Goal: Task Accomplishment & Management: Complete application form

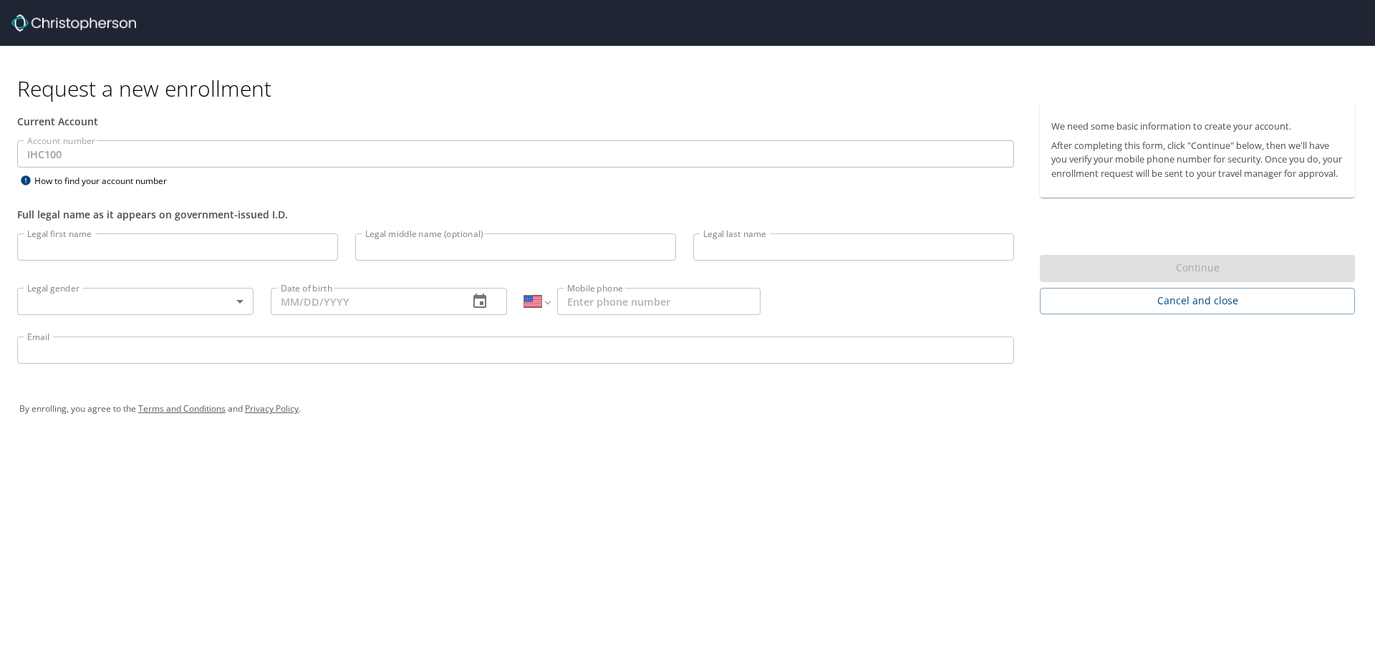
select select "US"
click at [119, 251] on input "Legal first name" at bounding box center [177, 246] width 321 height 27
type input "Micah"
type input "[PERSON_NAME]"
click at [117, 303] on body "Request a new enrollment Current Account Account number IHC100 Account number H…" at bounding box center [687, 329] width 1375 height 658
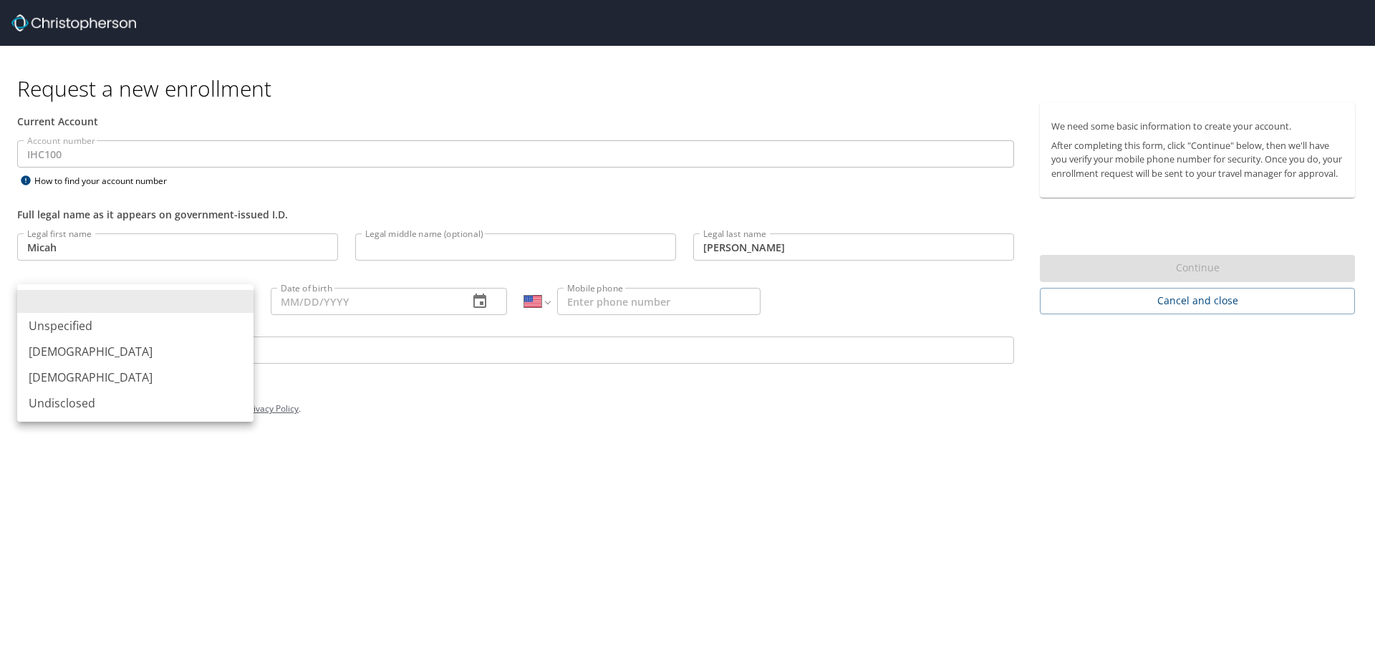
click at [64, 377] on li "[DEMOGRAPHIC_DATA]" at bounding box center [135, 377] width 236 height 26
type input "[DEMOGRAPHIC_DATA]"
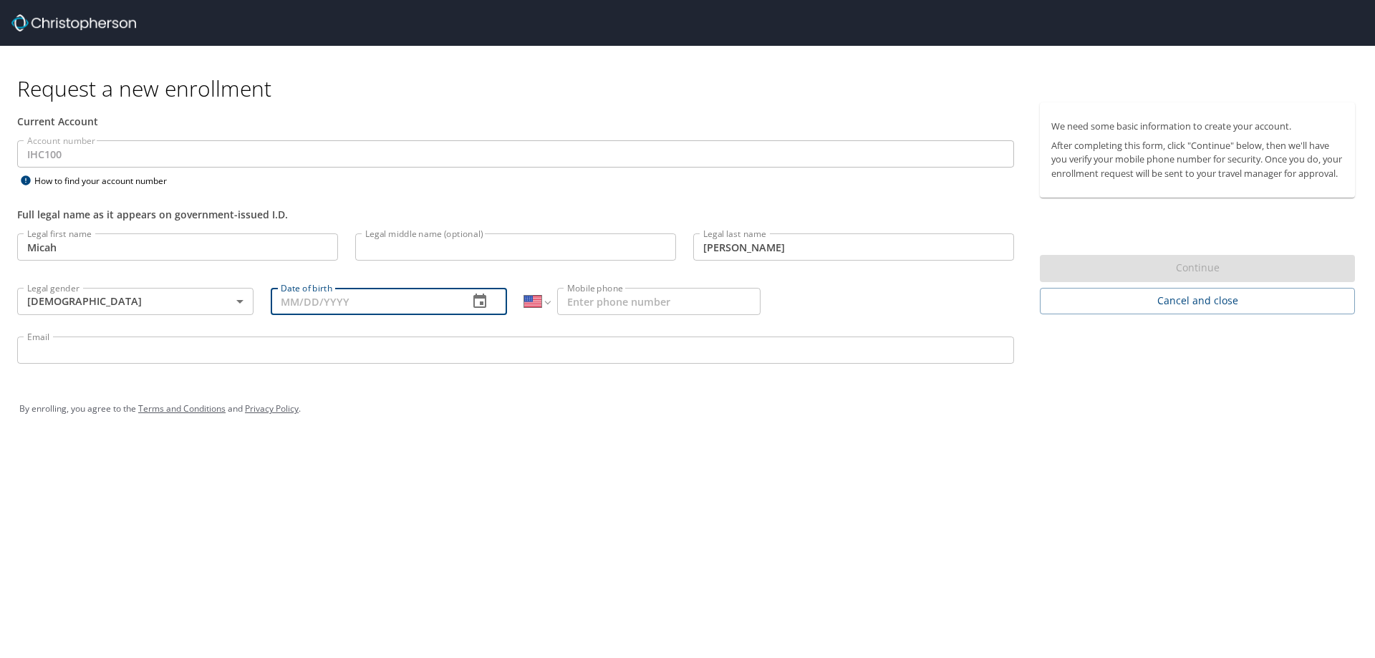
click at [454, 302] on input "Date of birth" at bounding box center [364, 301] width 186 height 27
click at [477, 301] on icon "button" at bounding box center [479, 301] width 17 height 17
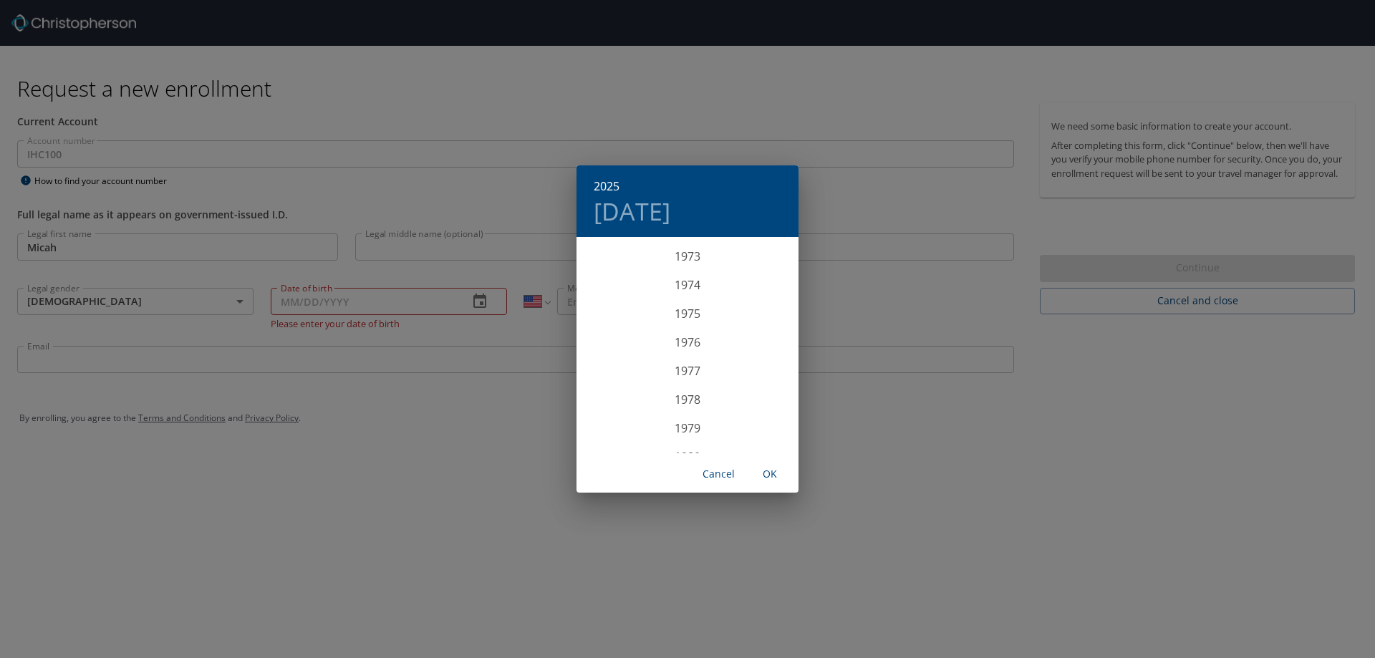
scroll to position [2091, 0]
click at [692, 308] on div "1974" at bounding box center [687, 310] width 222 height 29
click at [611, 428] on div "Oct" at bounding box center [613, 427] width 74 height 54
click at [634, 390] on p "21" at bounding box center [630, 390] width 10 height 9
click at [765, 478] on span "OK" at bounding box center [770, 474] width 34 height 18
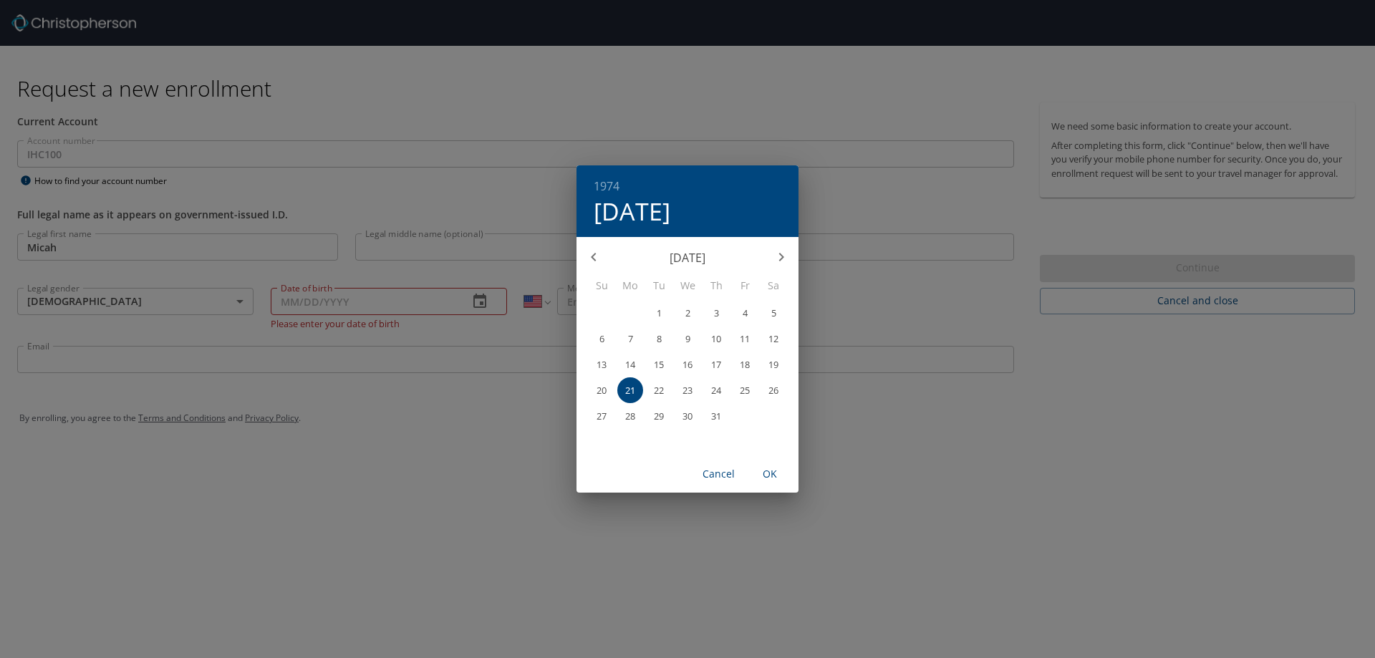
type input "[DATE]"
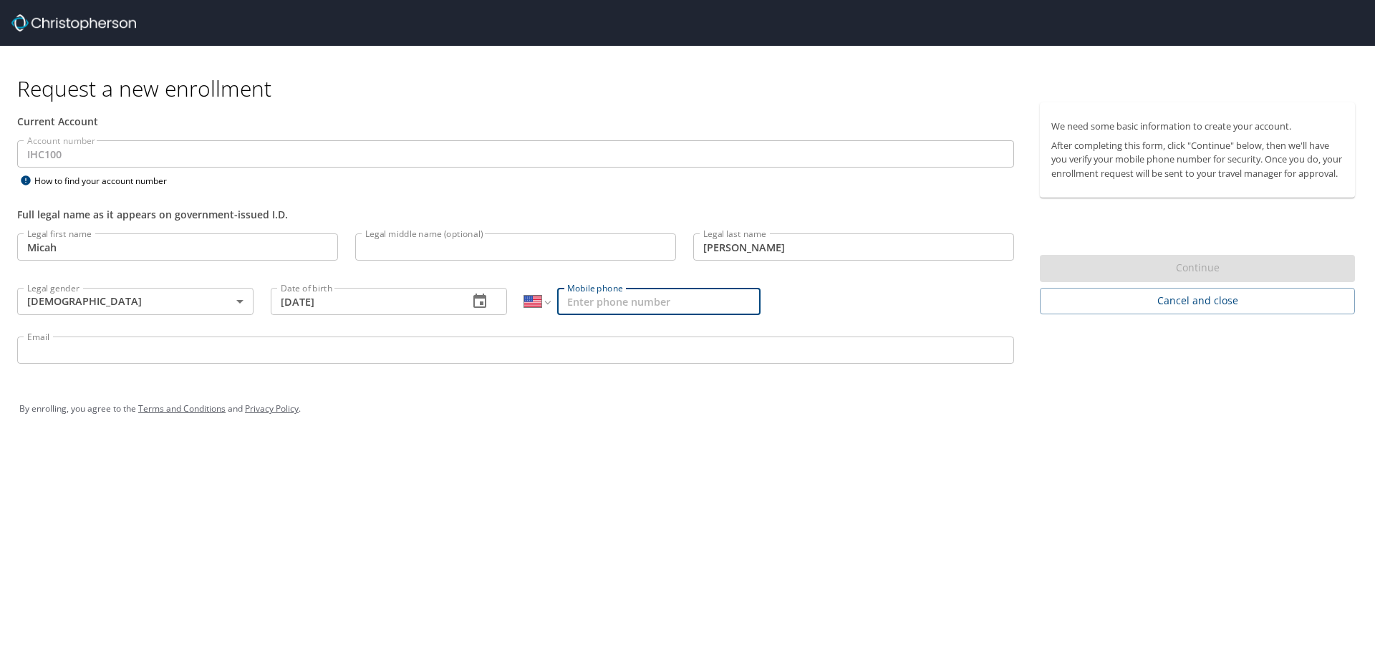
click at [697, 301] on input "Mobile phone" at bounding box center [658, 301] width 203 height 27
type input "[PHONE_NUMBER]"
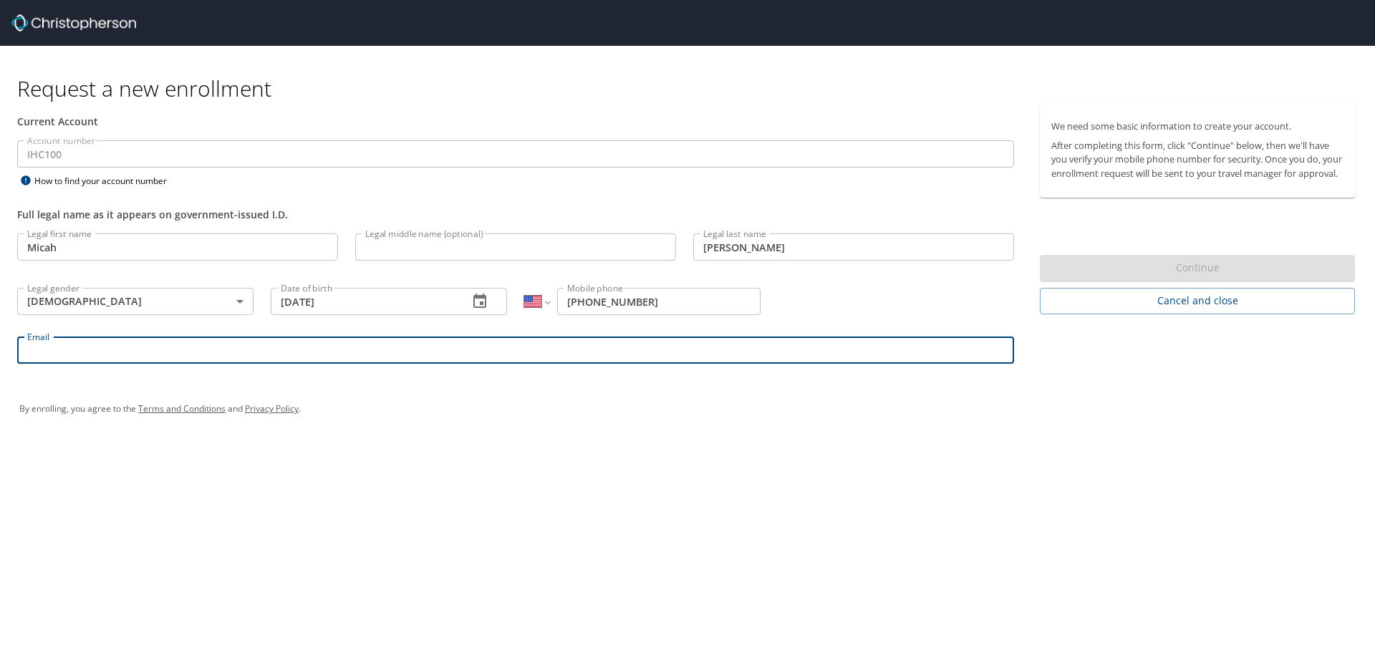
click at [567, 354] on input "Email" at bounding box center [515, 350] width 997 height 27
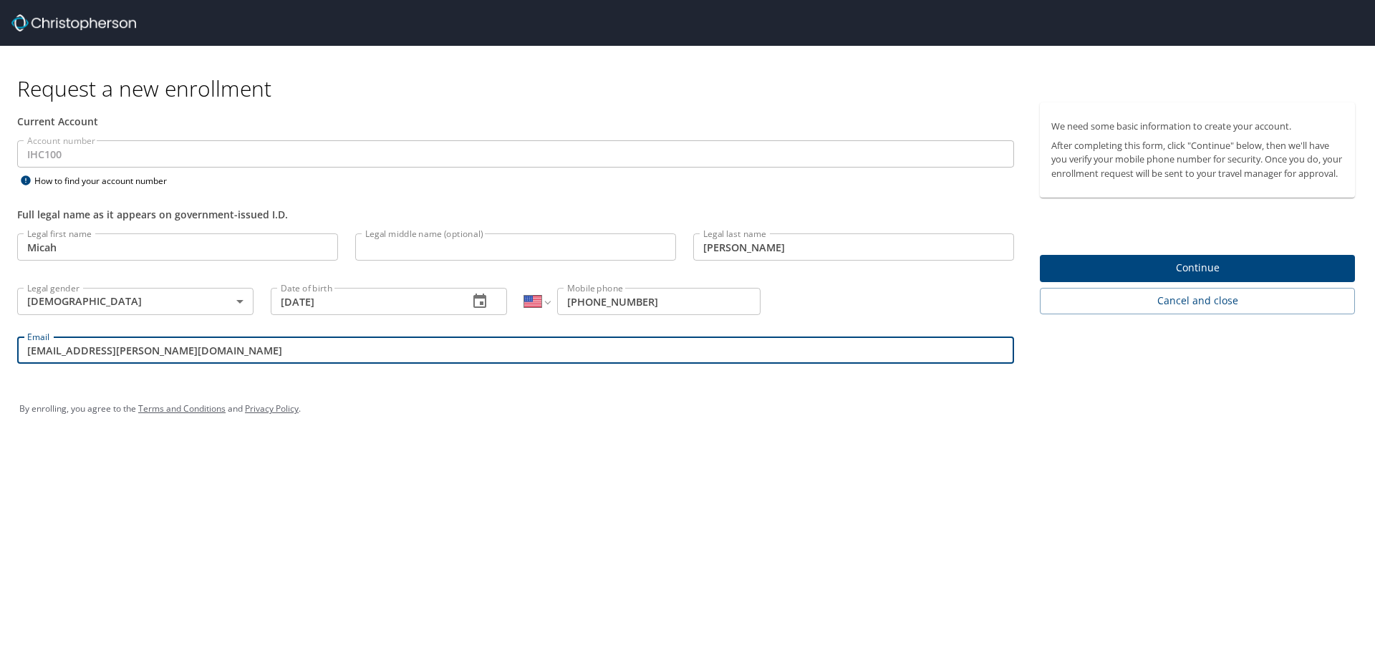
type input "[EMAIL_ADDRESS][PERSON_NAME][DOMAIN_NAME]"
click at [1175, 277] on span "Continue" at bounding box center [1197, 268] width 292 height 18
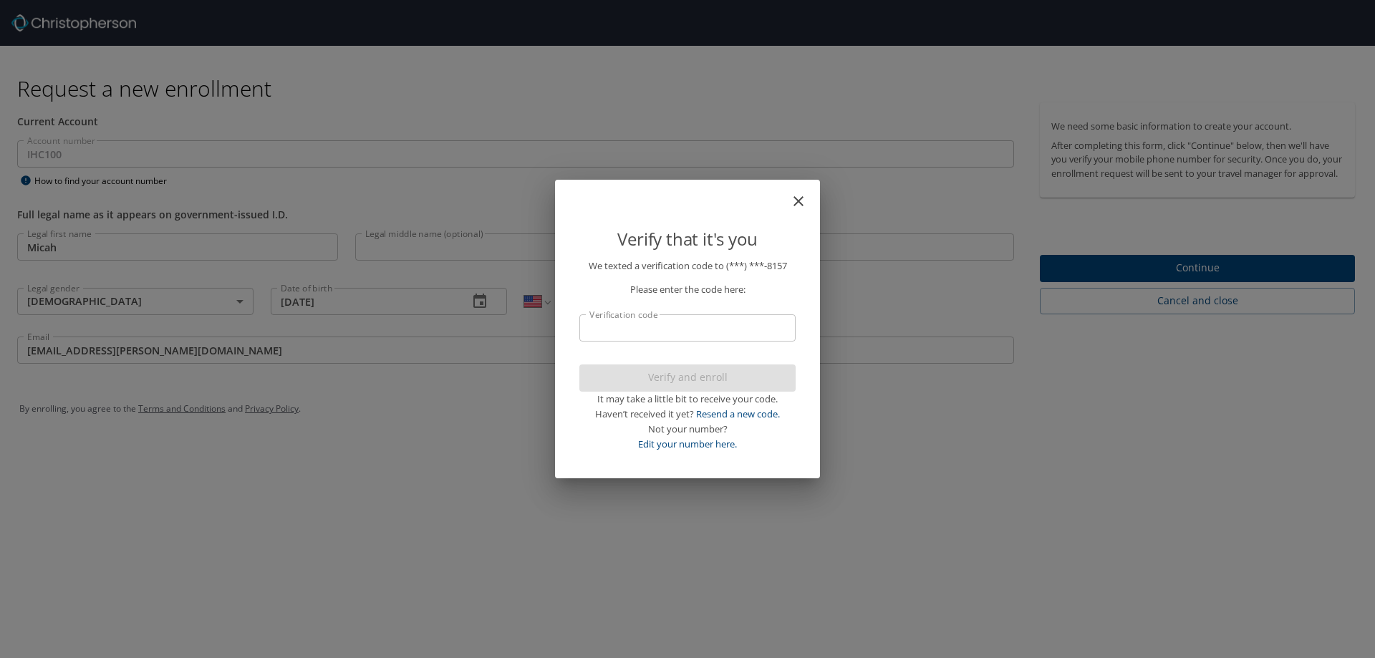
click at [697, 332] on input "Verification code" at bounding box center [687, 327] width 216 height 27
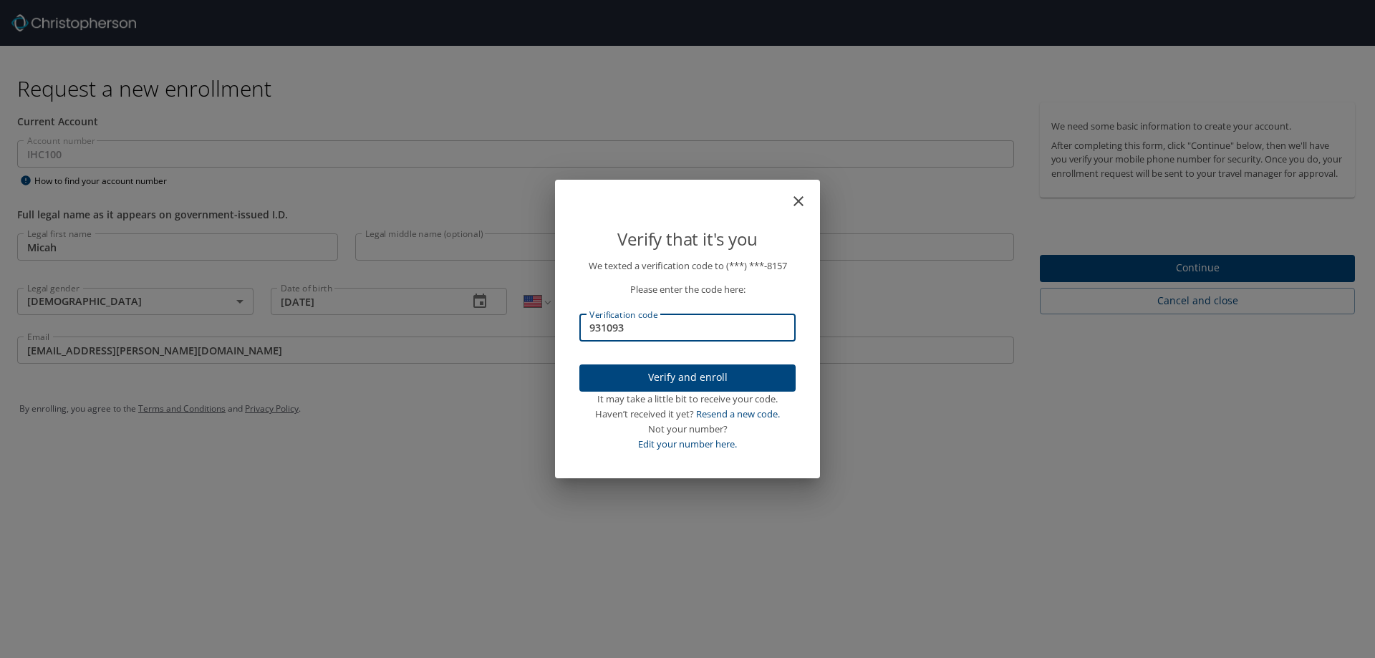
type input "931093"
click at [669, 377] on span "Verify and enroll" at bounding box center [687, 378] width 193 height 18
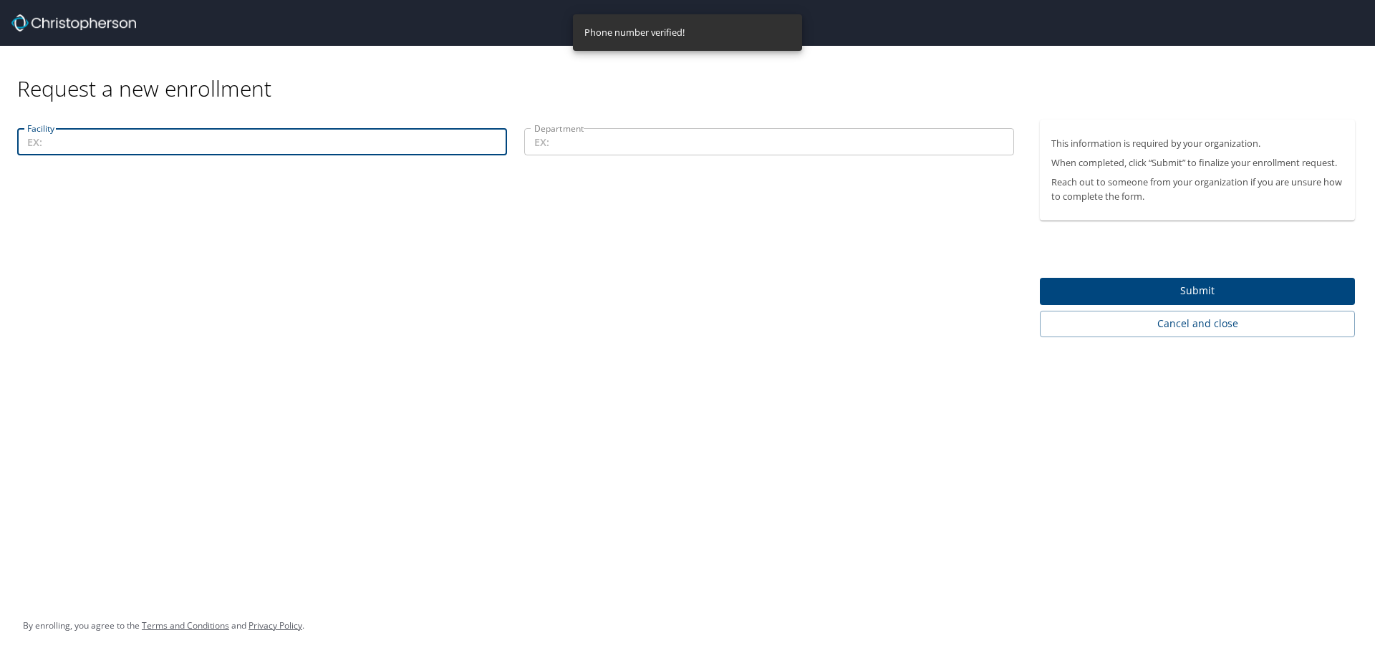
click at [147, 142] on input "Facility" at bounding box center [262, 141] width 490 height 27
type input "Tellica"
click at [578, 141] on input "Department" at bounding box center [769, 141] width 490 height 27
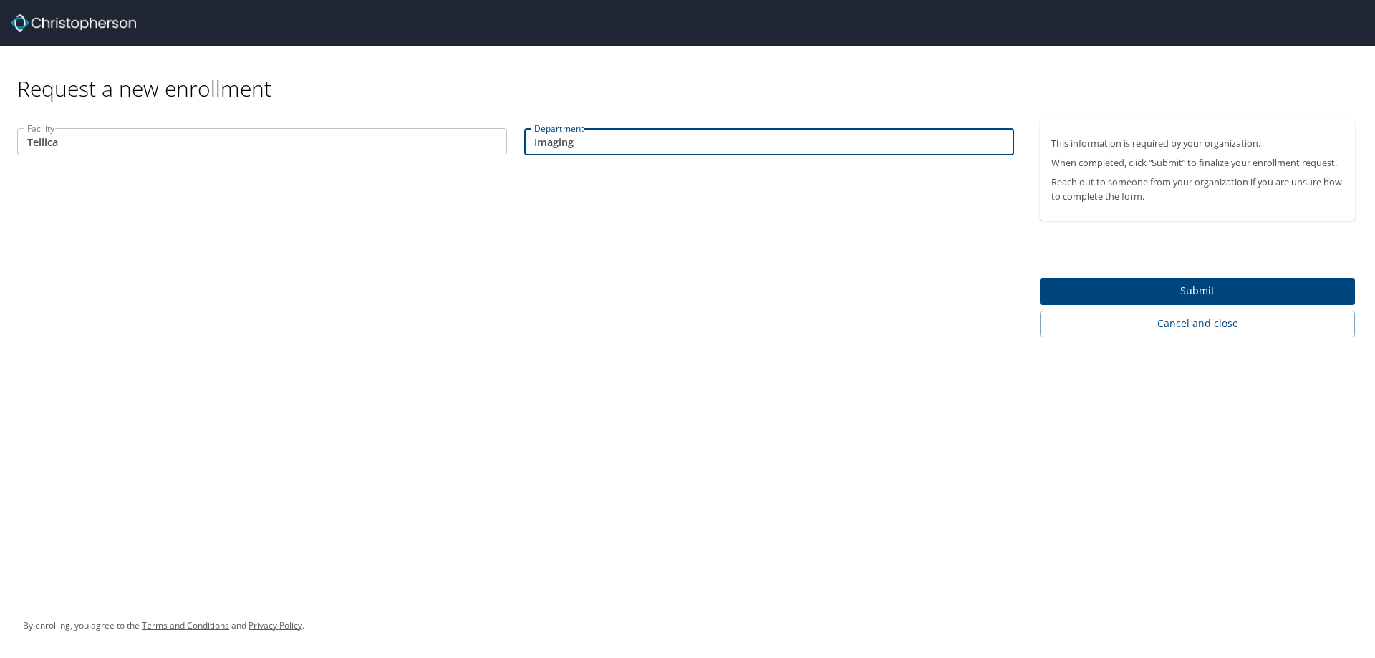
type input "Imaging"
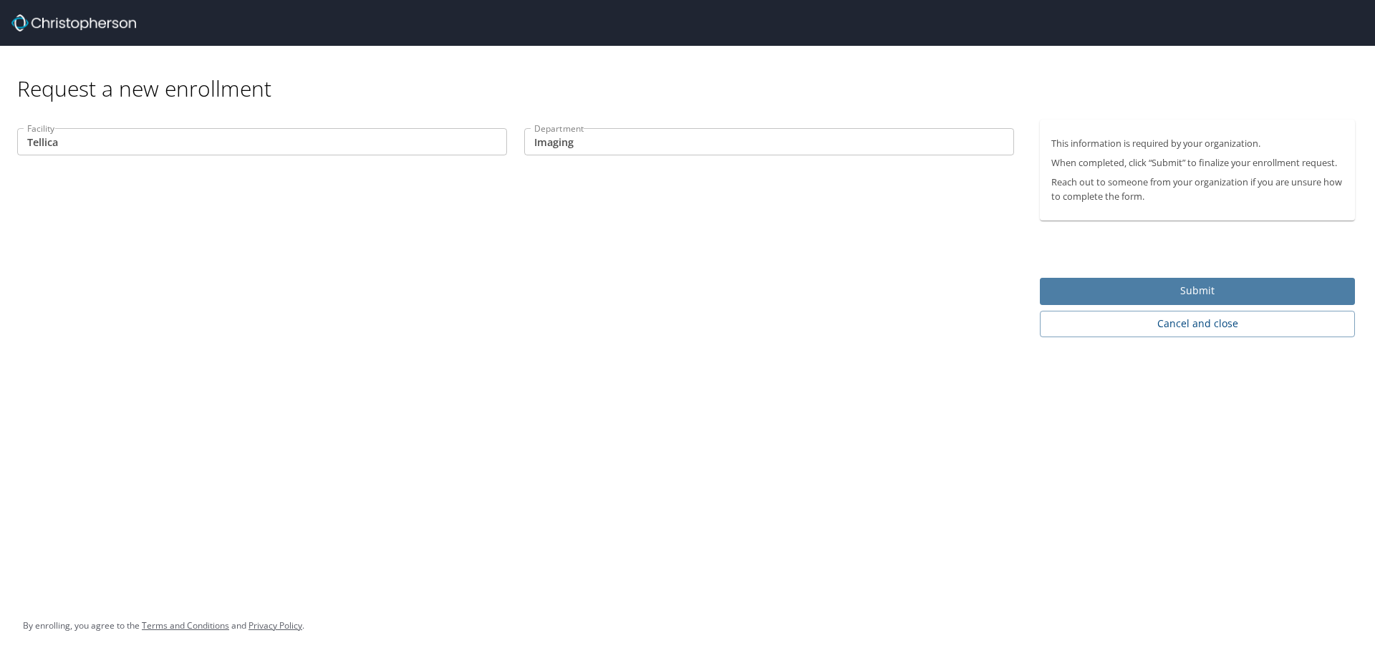
click at [1164, 289] on span "Submit" at bounding box center [1197, 291] width 292 height 18
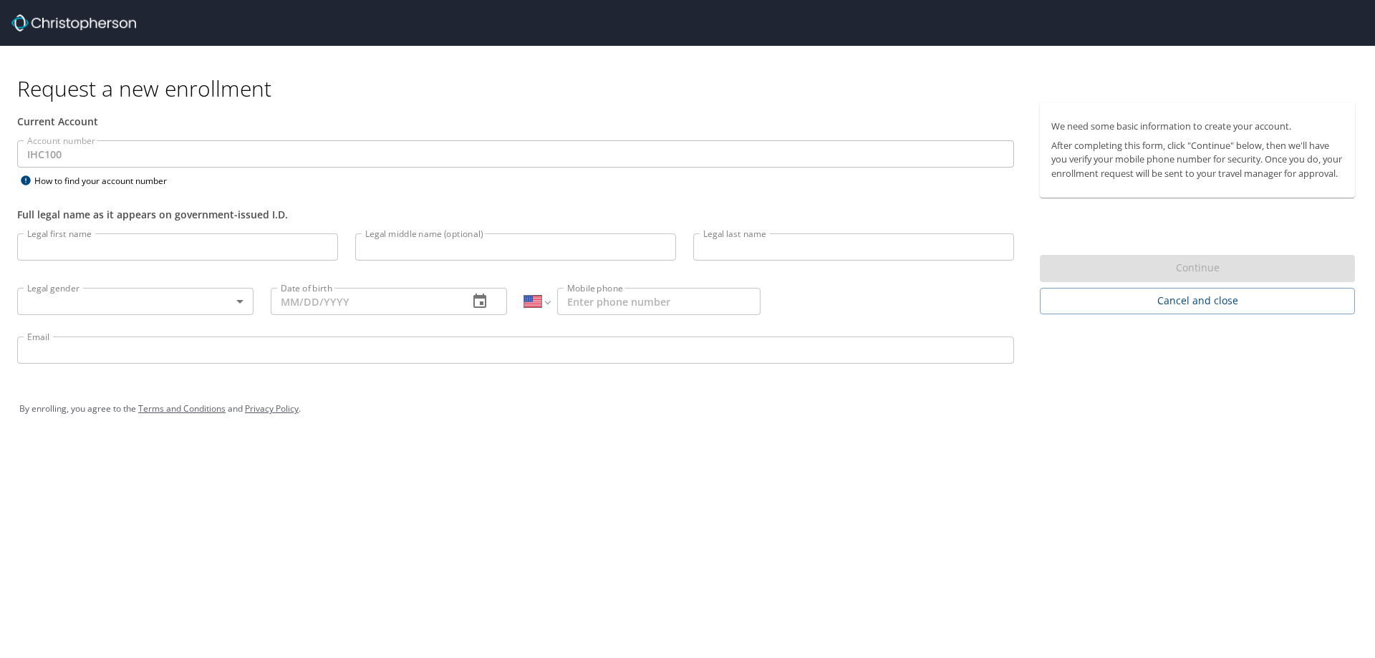
select select "US"
click at [141, 249] on input "Legal first name" at bounding box center [177, 246] width 321 height 27
type input "m"
type input "Micah"
type input "[PERSON_NAME]"
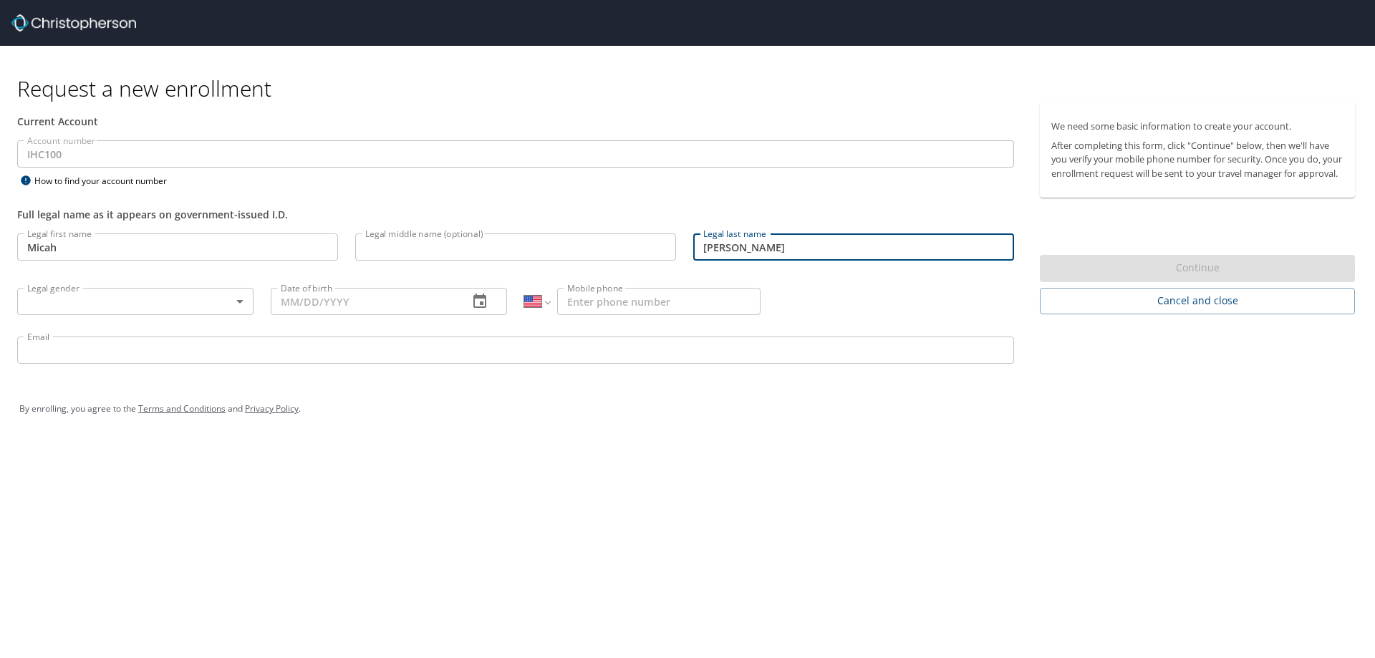
click at [134, 305] on body "Request a new enrollment Current Account Account number IHC100 Account number H…" at bounding box center [687, 329] width 1375 height 658
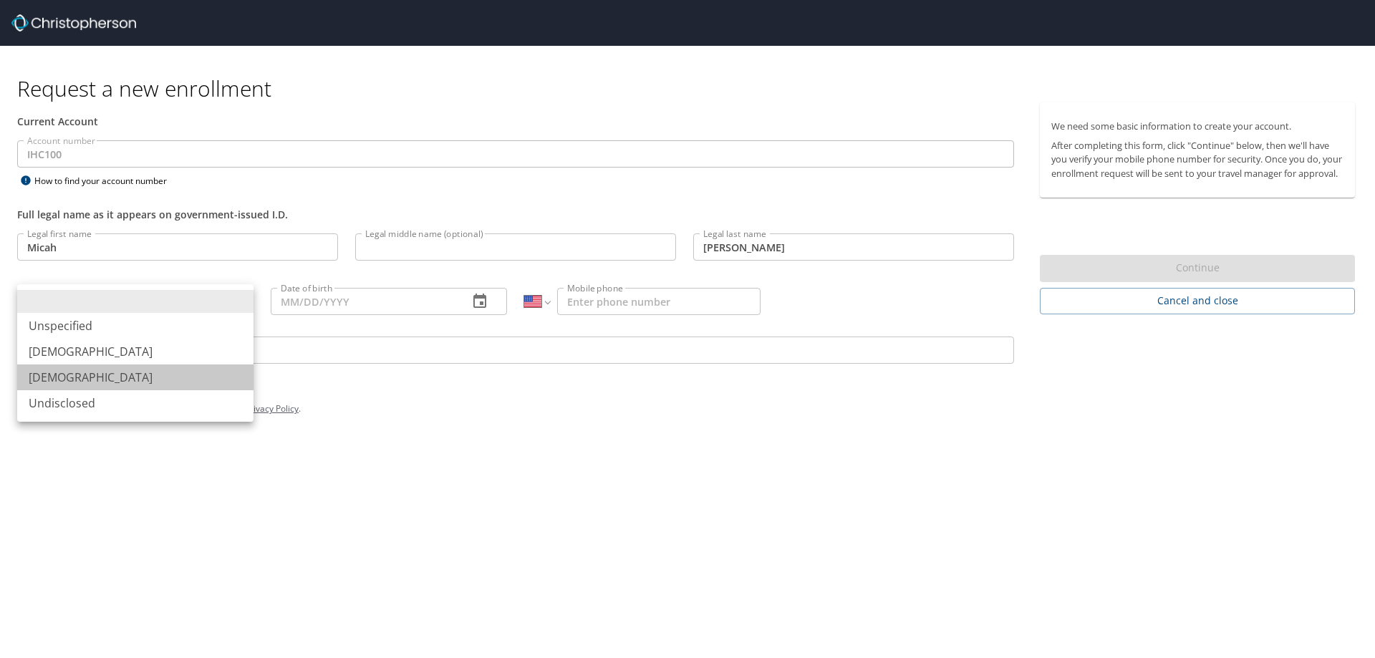
click at [86, 371] on li "[DEMOGRAPHIC_DATA]" at bounding box center [135, 377] width 236 height 26
type input "[DEMOGRAPHIC_DATA]"
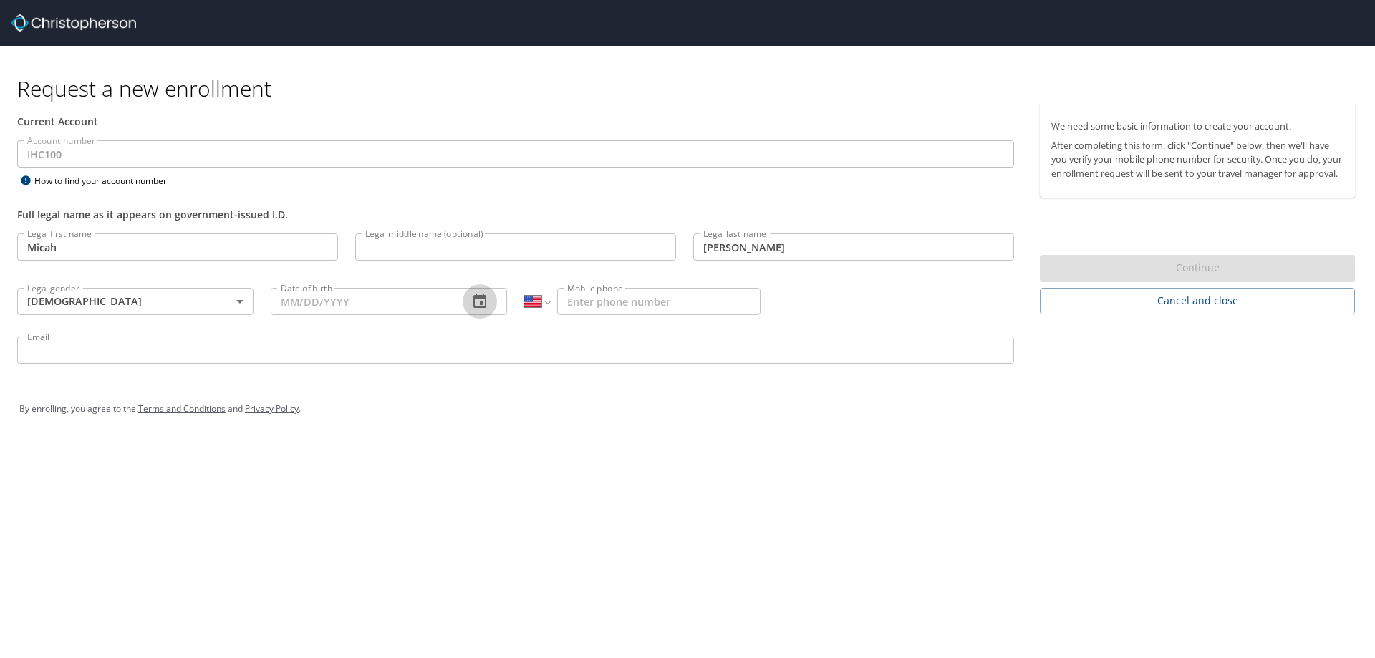
click at [471, 299] on icon "button" at bounding box center [479, 301] width 17 height 17
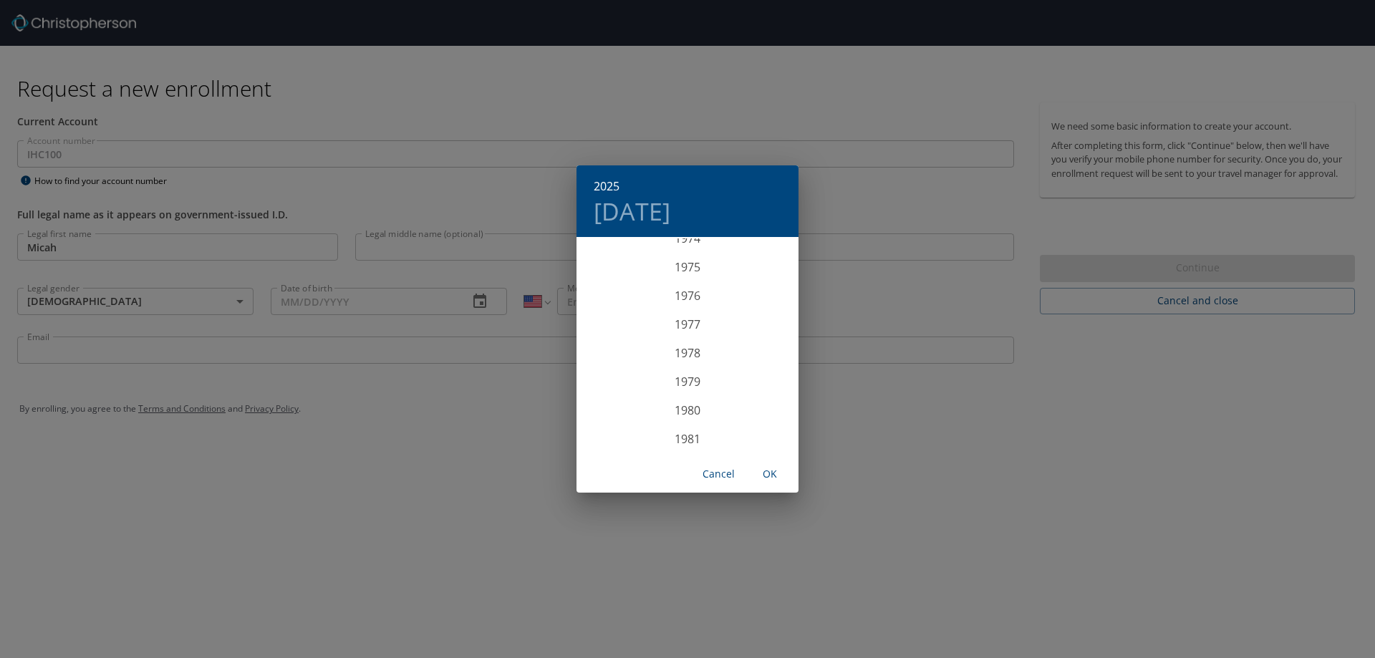
scroll to position [2091, 0]
click at [685, 311] on div "1974" at bounding box center [687, 310] width 222 height 29
click at [615, 425] on div "Oct" at bounding box center [613, 427] width 74 height 54
click at [631, 392] on p "21" at bounding box center [630, 390] width 10 height 9
click at [773, 473] on span "OK" at bounding box center [770, 474] width 34 height 18
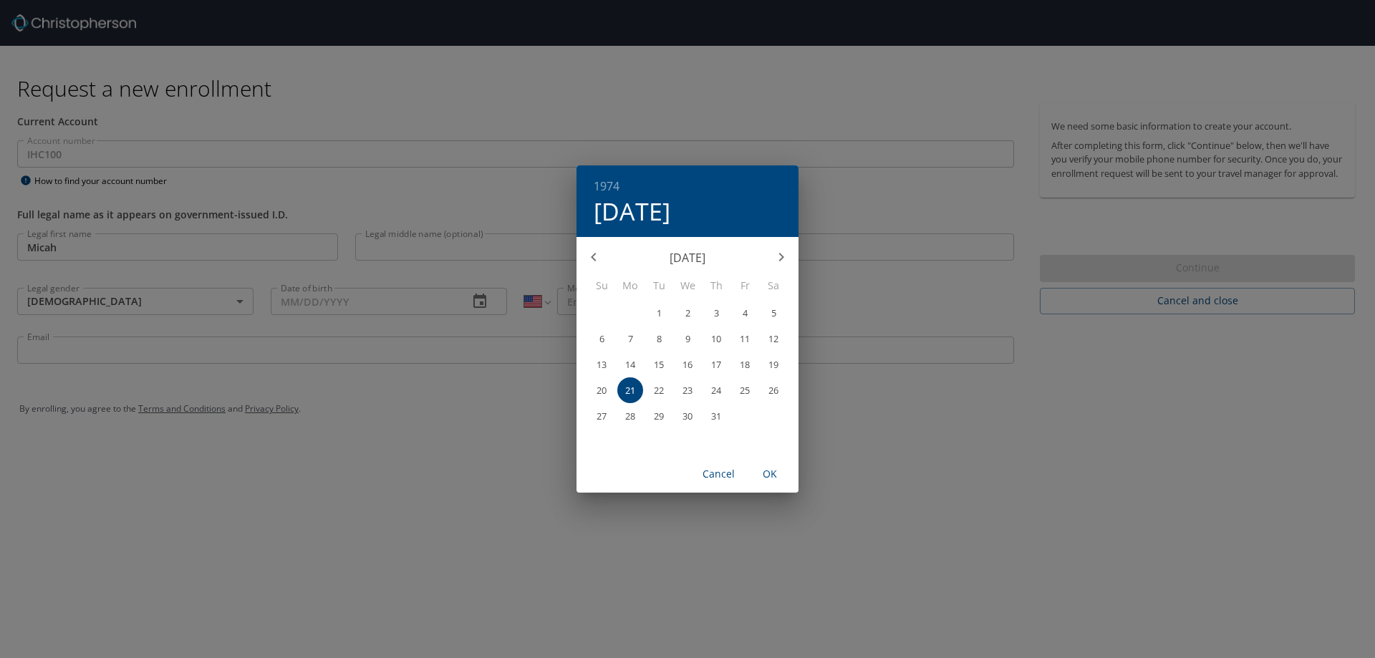
type input "[DATE]"
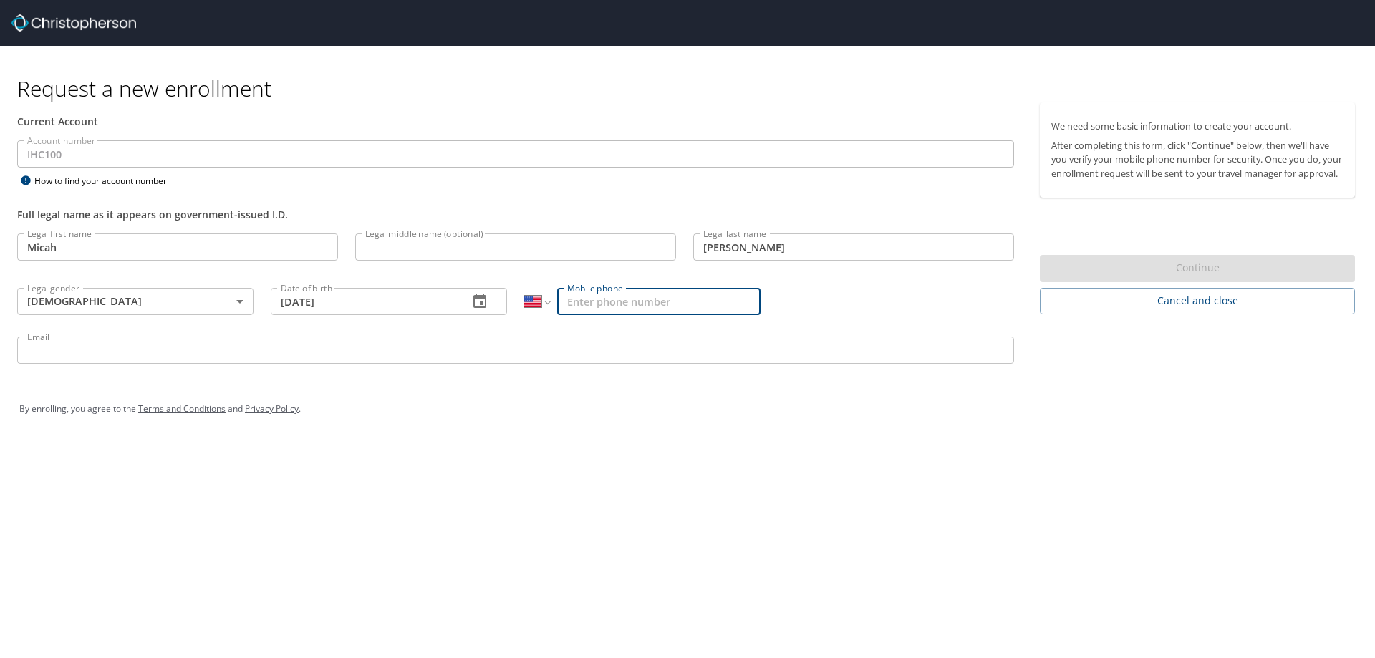
click at [612, 301] on input "Mobile phone" at bounding box center [658, 301] width 203 height 27
type input "[PHONE_NUMBER]"
click at [160, 351] on input "Email" at bounding box center [515, 350] width 997 height 27
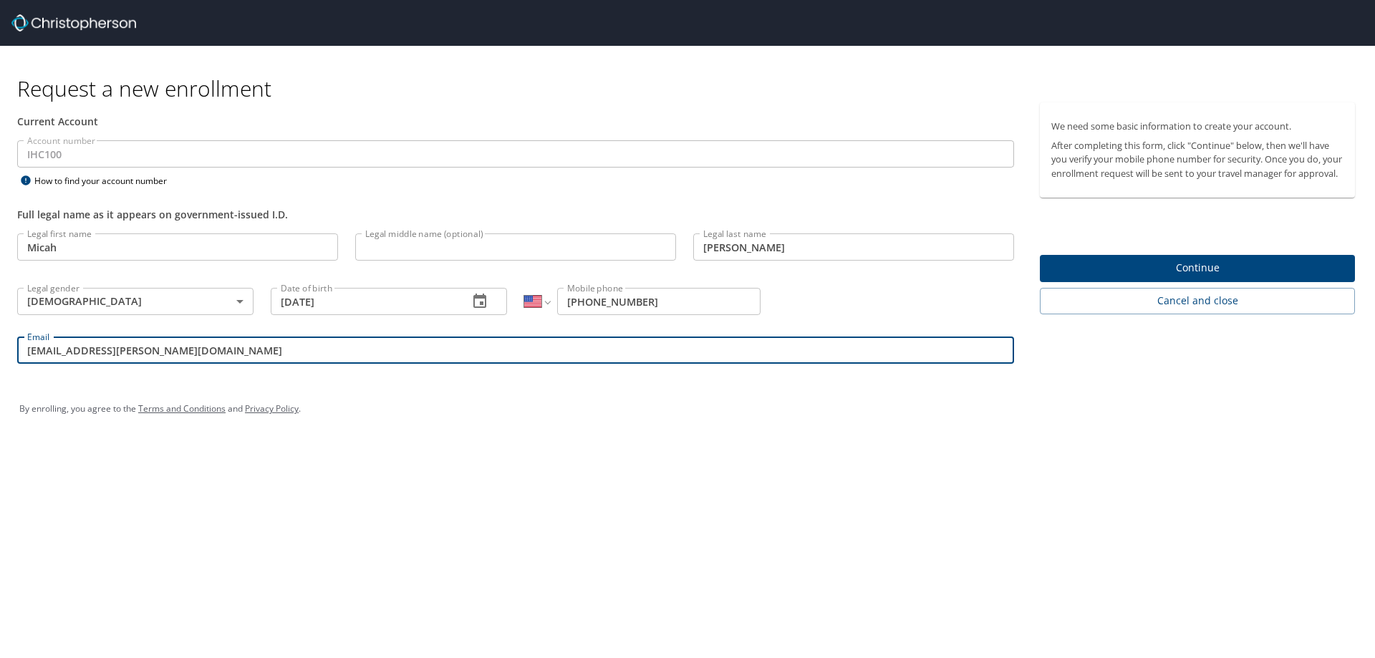
type input "Micah.Bayles@Tellicaimaging.com"
click at [1205, 277] on span "Continue" at bounding box center [1197, 268] width 292 height 18
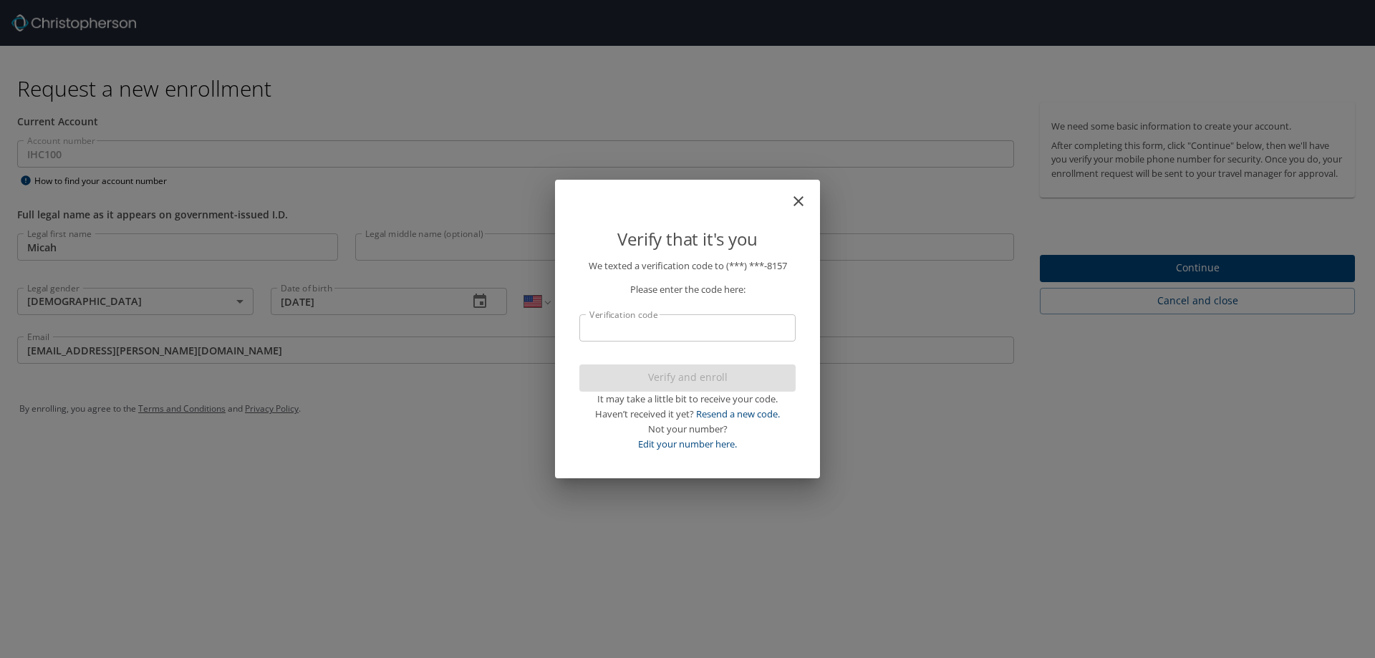
click at [679, 324] on input "Verification code" at bounding box center [687, 327] width 216 height 27
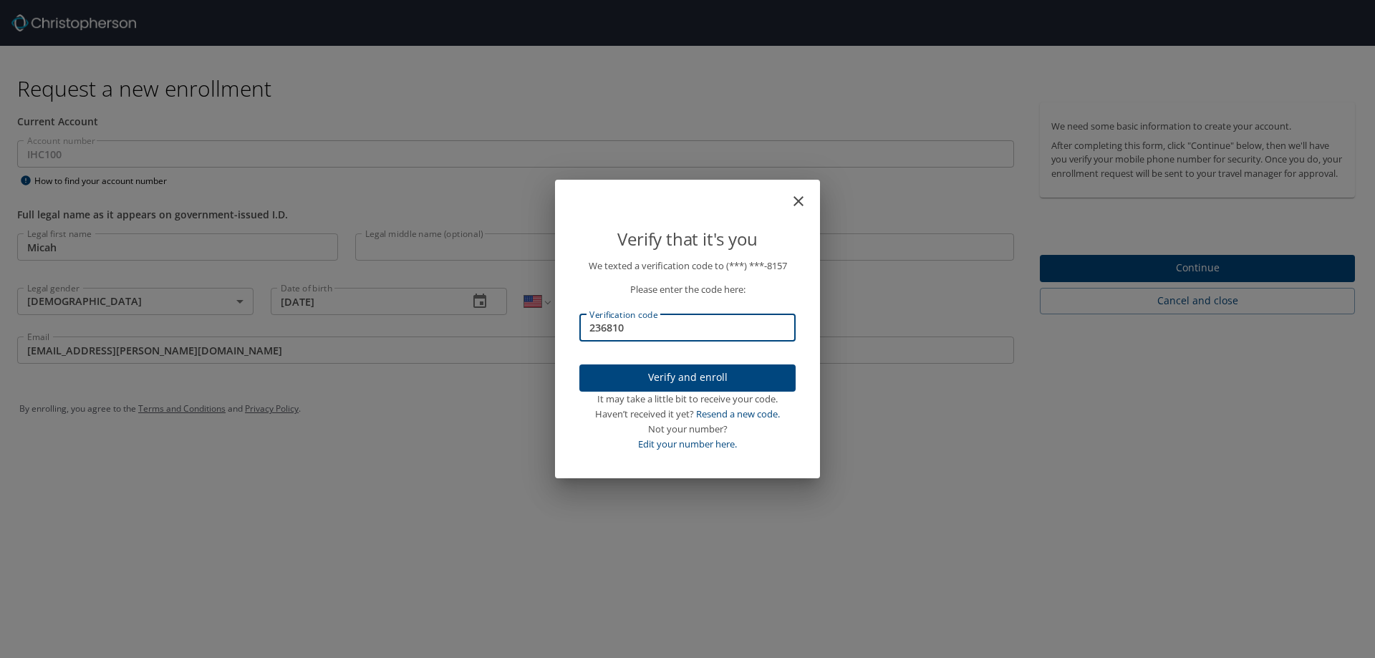
type input "236810"
click at [671, 377] on span "Verify and enroll" at bounding box center [687, 378] width 193 height 18
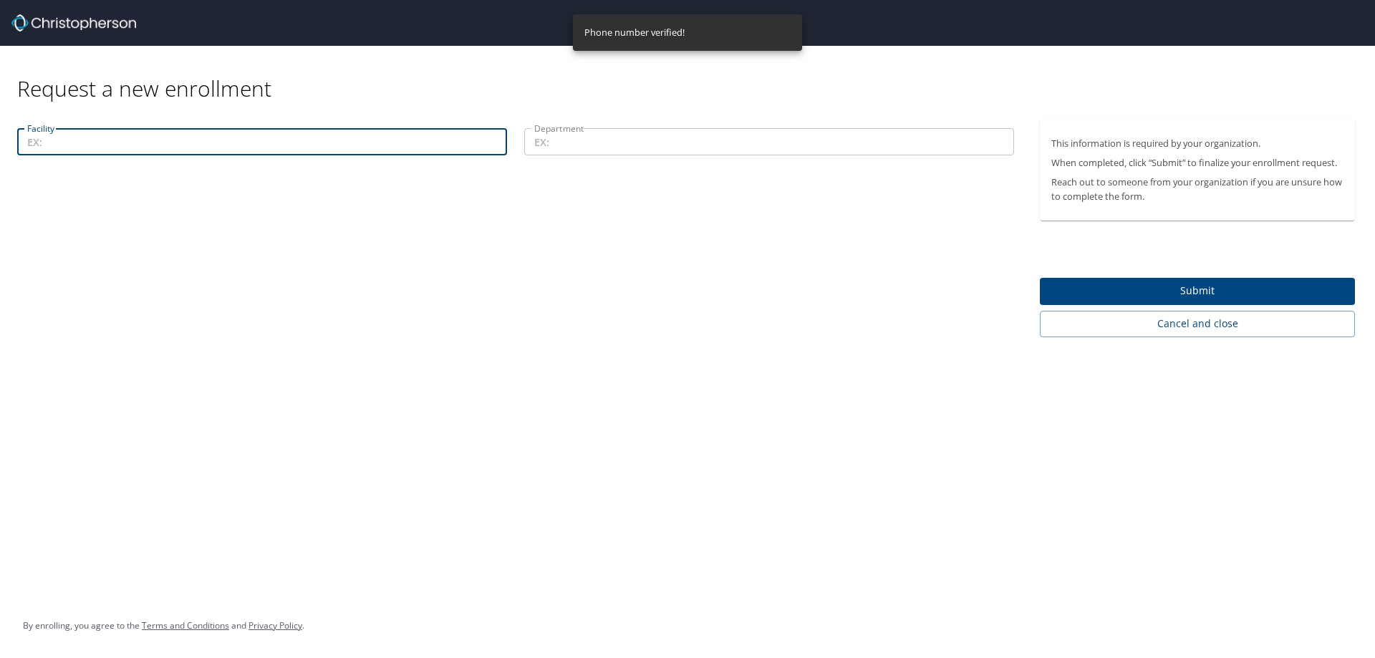
click at [245, 140] on input "Facility" at bounding box center [262, 141] width 490 height 27
type input "Tellica"
click at [575, 149] on input "Department" at bounding box center [769, 141] width 490 height 27
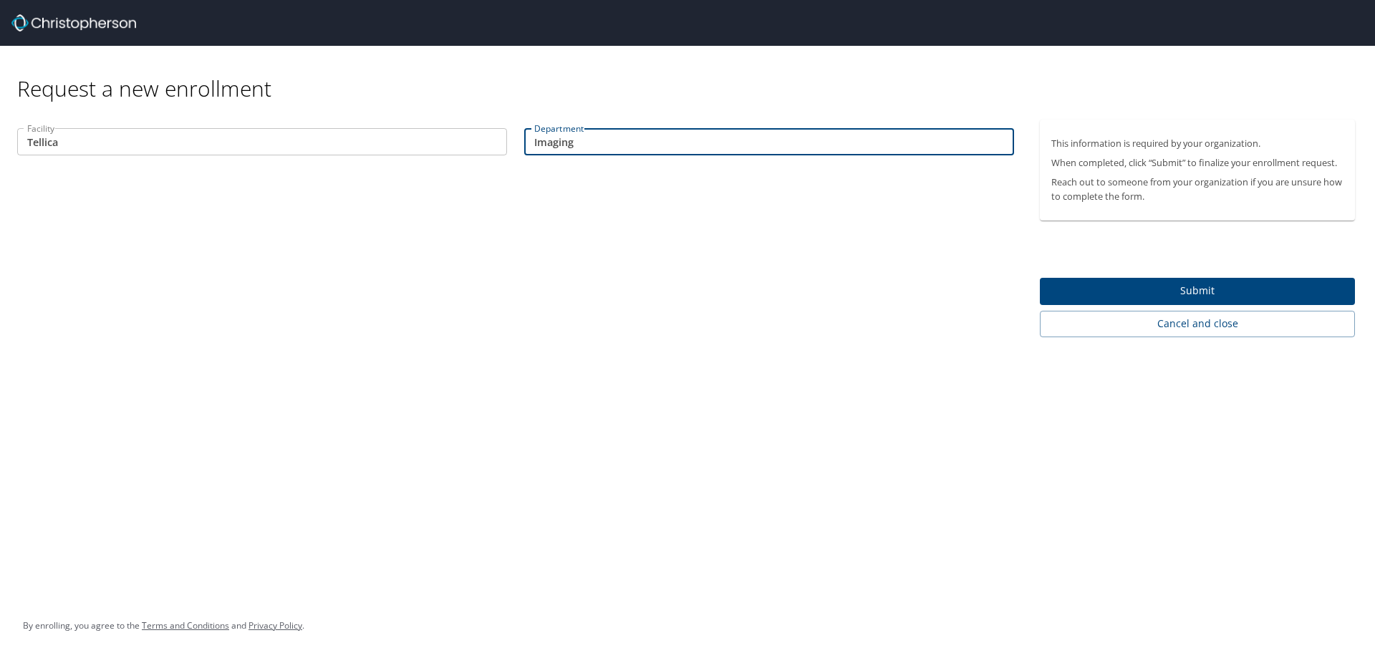
type input "Imaging"
click at [1179, 289] on span "Submit" at bounding box center [1197, 291] width 292 height 18
